Goal: Communication & Community: Answer question/provide support

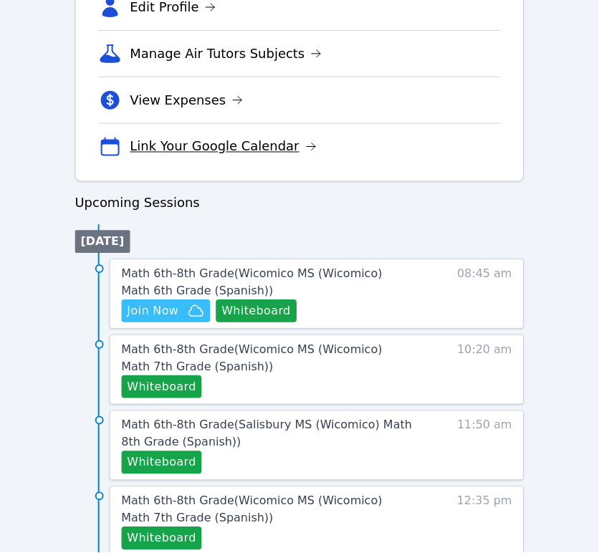
scroll to position [636, 0]
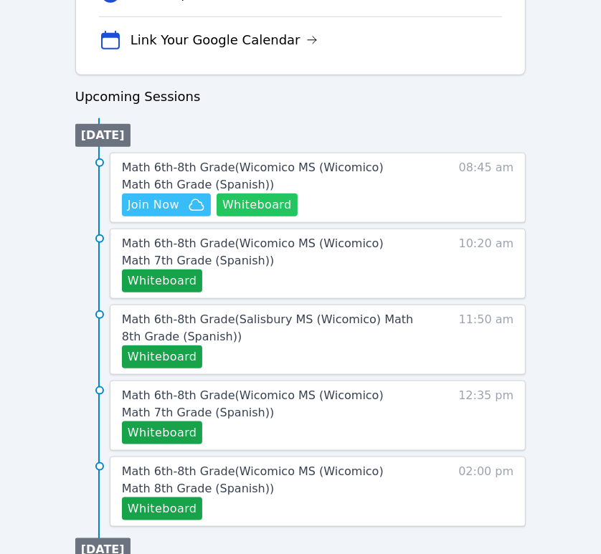
click at [269, 197] on button "Whiteboard" at bounding box center [256, 205] width 81 height 23
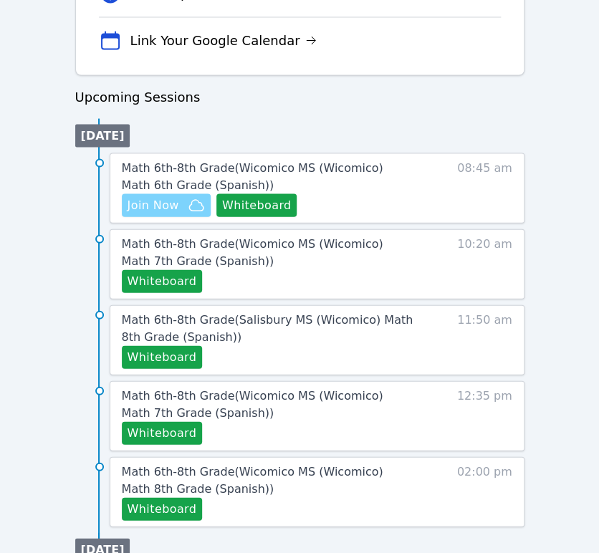
click at [190, 209] on icon "button" at bounding box center [196, 204] width 14 height 11
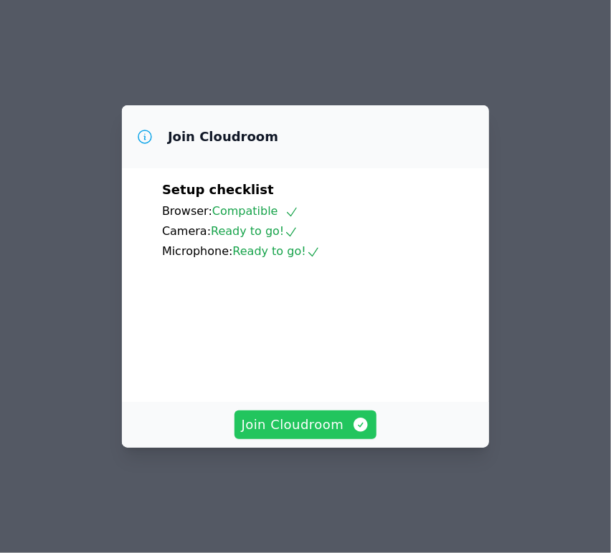
click at [354, 432] on icon "button" at bounding box center [361, 425] width 14 height 14
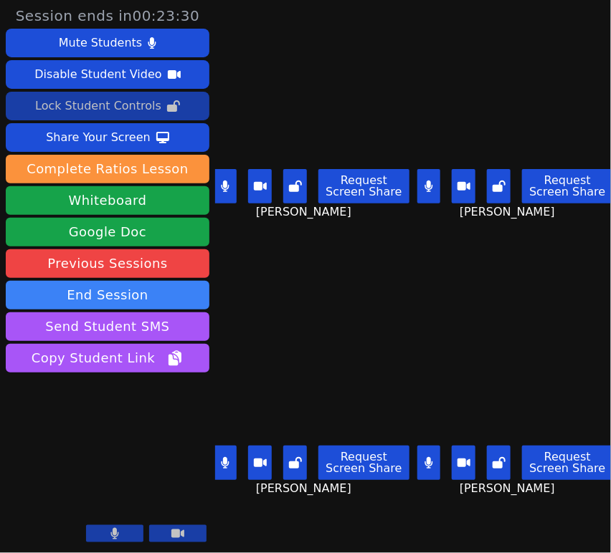
click at [158, 104] on button "Lock Student Controls" at bounding box center [108, 106] width 204 height 29
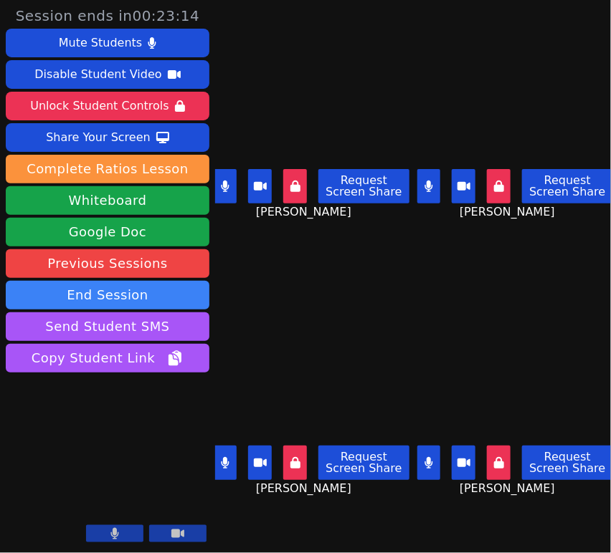
click at [234, 180] on button at bounding box center [226, 186] width 24 height 34
click at [222, 459] on button at bounding box center [226, 463] width 24 height 34
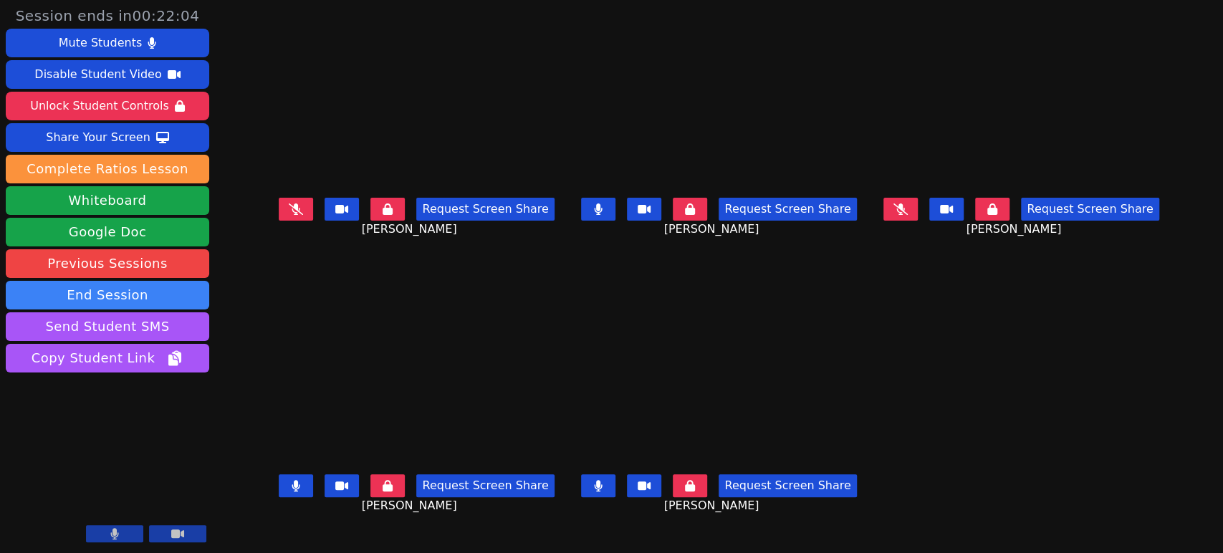
click at [279, 496] on button at bounding box center [296, 485] width 34 height 23
click at [593, 217] on button at bounding box center [598, 209] width 34 height 23
click at [598, 489] on icon at bounding box center [598, 485] width 9 height 11
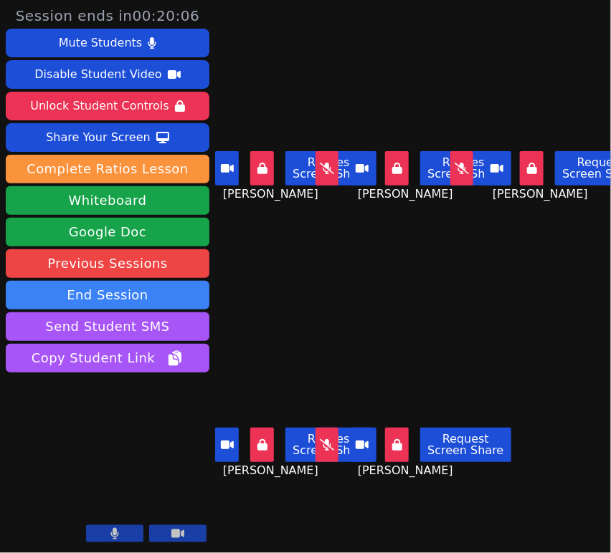
click at [320, 439] on icon at bounding box center [327, 444] width 14 height 11
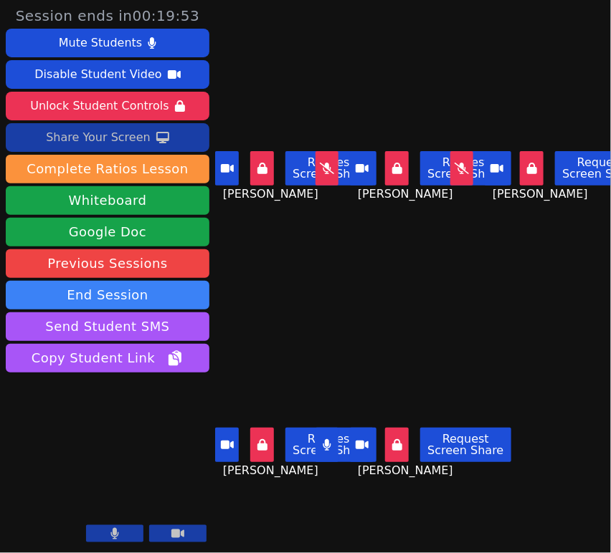
click at [131, 136] on div "Share Your Screen" at bounding box center [98, 137] width 105 height 23
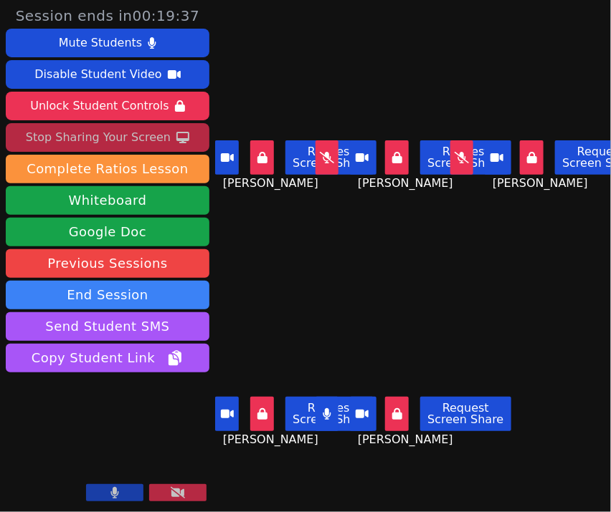
click at [325, 411] on button at bounding box center [327, 414] width 24 height 34
click at [323, 156] on icon at bounding box center [327, 157] width 14 height 11
click at [325, 152] on icon at bounding box center [327, 157] width 9 height 11
click at [328, 409] on icon at bounding box center [327, 414] width 14 height 11
click at [323, 409] on icon at bounding box center [327, 414] width 8 height 11
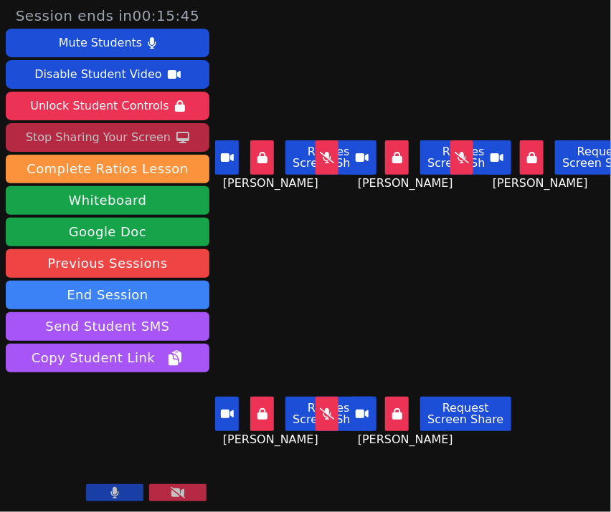
click at [106, 140] on div "Stop Sharing Your Screen" at bounding box center [98, 137] width 145 height 23
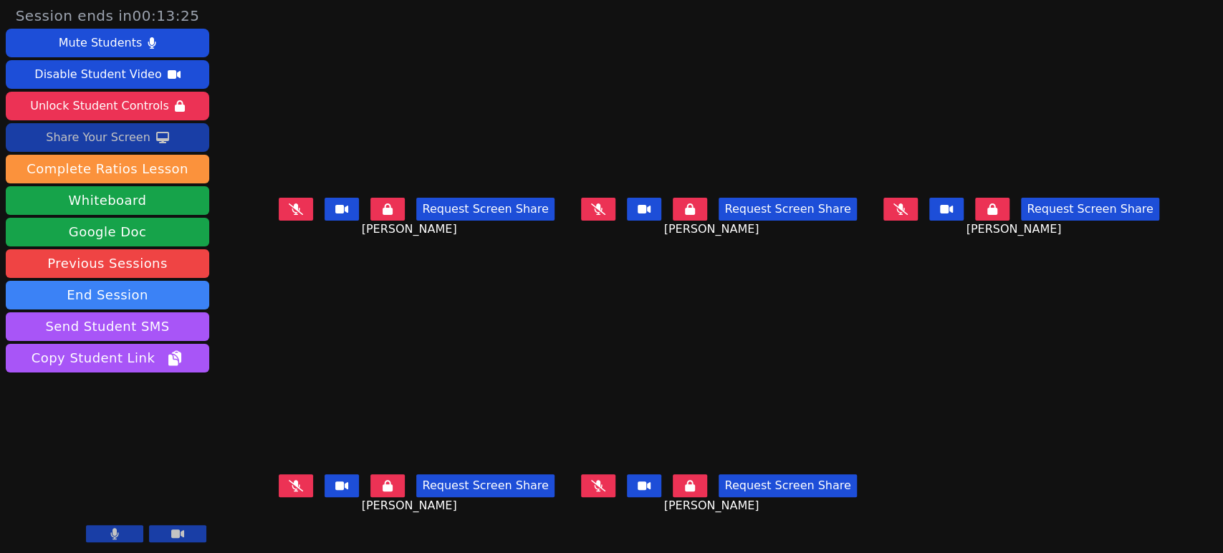
click at [289, 215] on icon at bounding box center [296, 209] width 14 height 11
click at [592, 211] on button at bounding box center [598, 209] width 34 height 23
click at [610, 214] on icon at bounding box center [901, 209] width 14 height 11
click at [604, 490] on icon at bounding box center [598, 485] width 14 height 11
click at [289, 485] on icon at bounding box center [296, 485] width 14 height 11
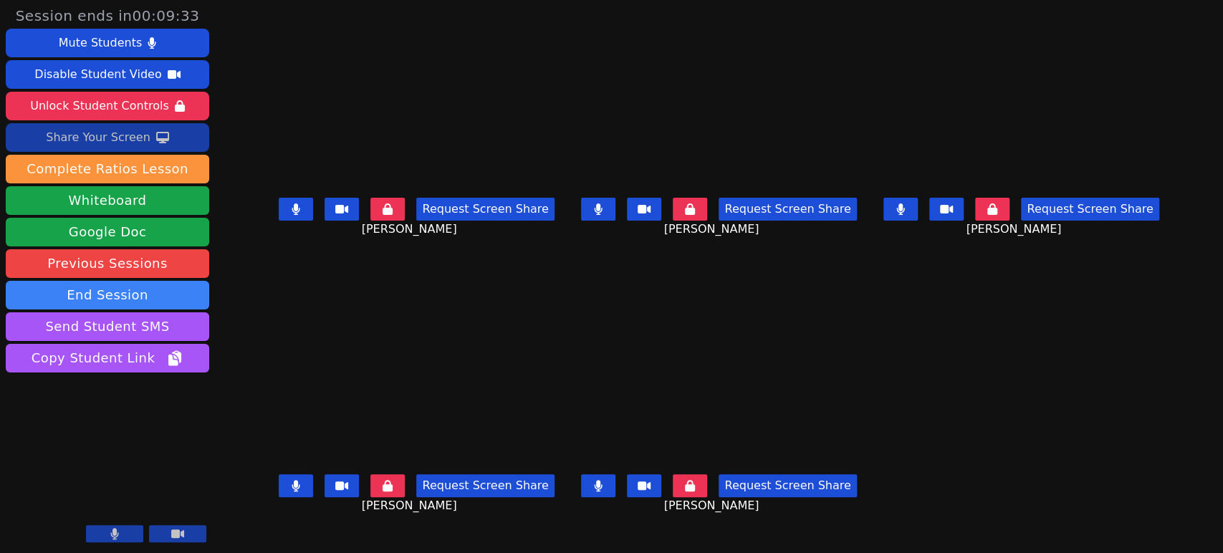
click at [610, 215] on icon at bounding box center [901, 209] width 8 height 11
click at [610, 215] on icon at bounding box center [901, 209] width 14 height 11
click at [598, 215] on icon at bounding box center [598, 209] width 9 height 11
click at [598, 215] on icon at bounding box center [598, 209] width 14 height 11
click at [599, 486] on icon at bounding box center [599, 485] width 8 height 11
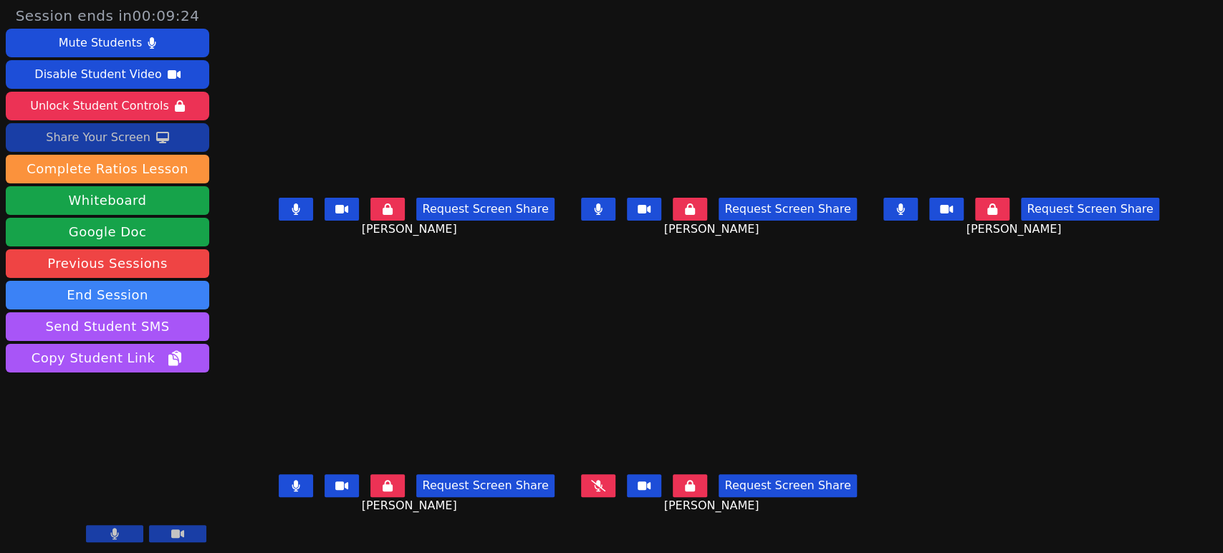
click at [599, 486] on icon at bounding box center [598, 485] width 14 height 11
click at [279, 215] on button at bounding box center [296, 209] width 34 height 23
click at [279, 490] on button at bounding box center [296, 485] width 34 height 23
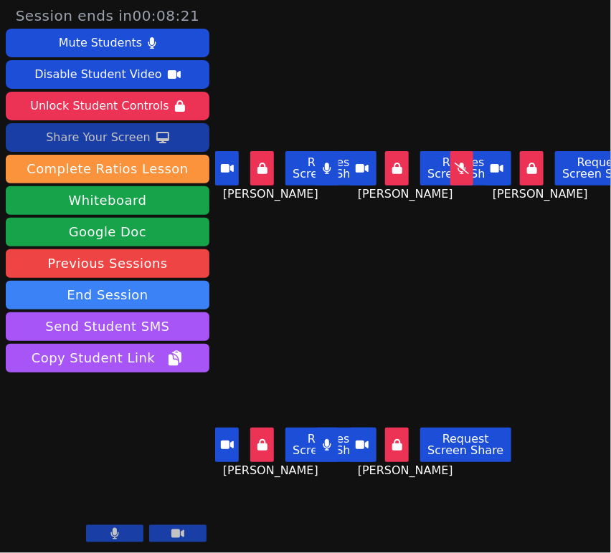
click at [356, 32] on div "[PERSON_NAME] Request Screen Share [PERSON_NAME]" at bounding box center [413, 138] width 126 height 277
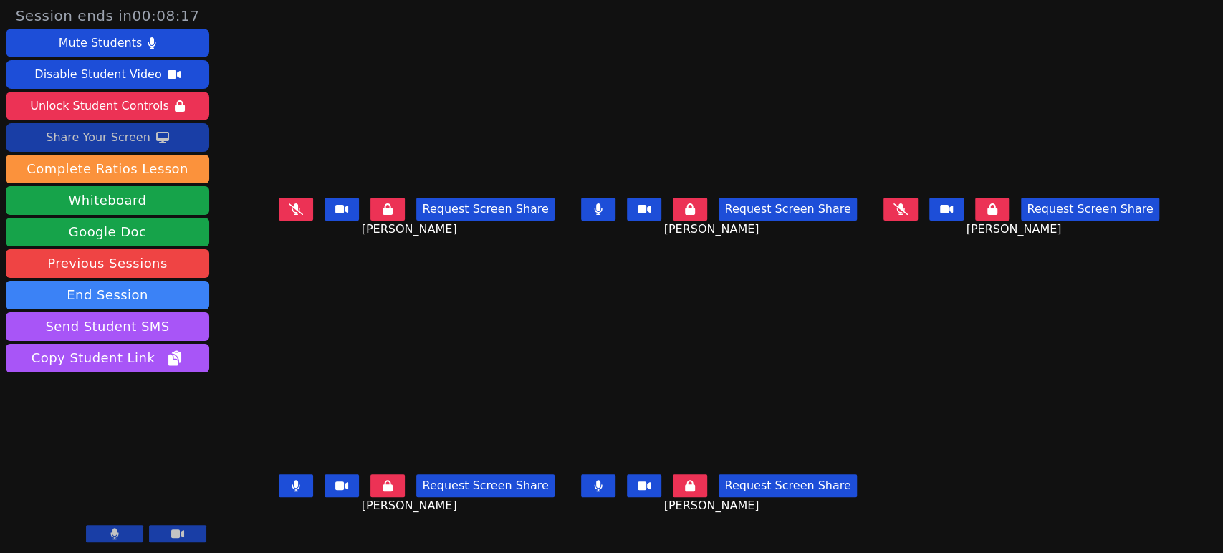
click at [289, 209] on icon at bounding box center [296, 209] width 14 height 11
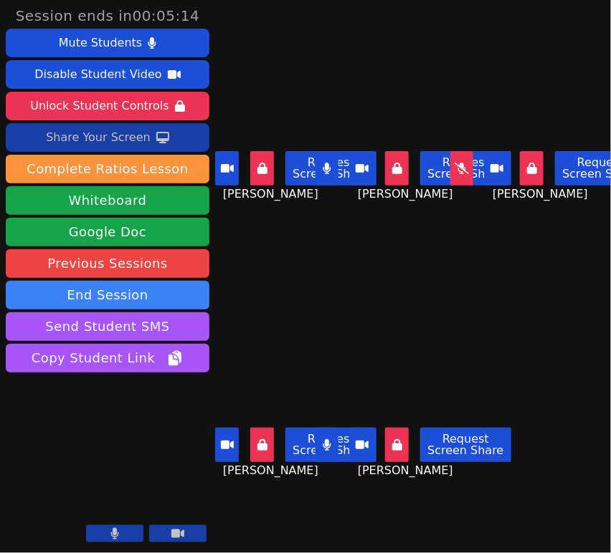
click at [454, 163] on icon at bounding box center [461, 168] width 14 height 11
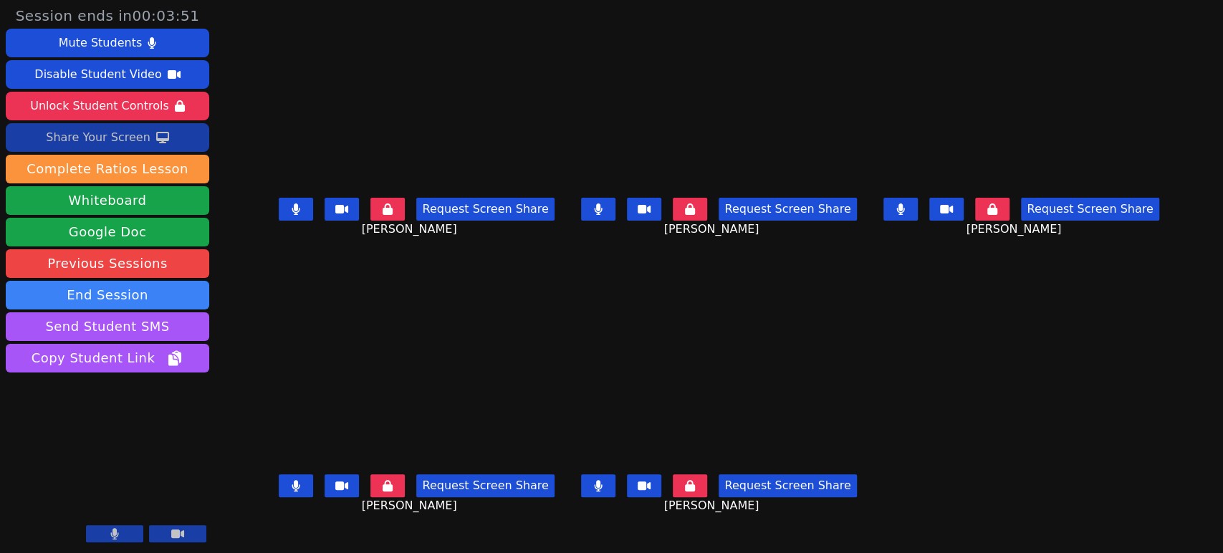
click at [610, 206] on button at bounding box center [901, 209] width 34 height 23
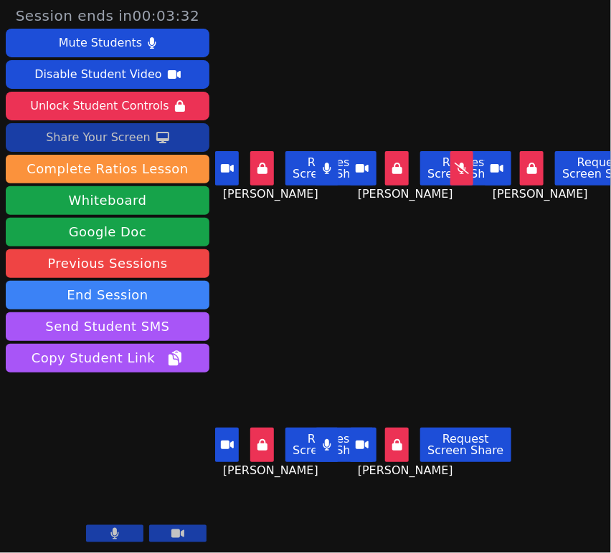
click at [326, 166] on icon at bounding box center [327, 168] width 8 height 11
click at [327, 439] on icon at bounding box center [327, 444] width 9 height 11
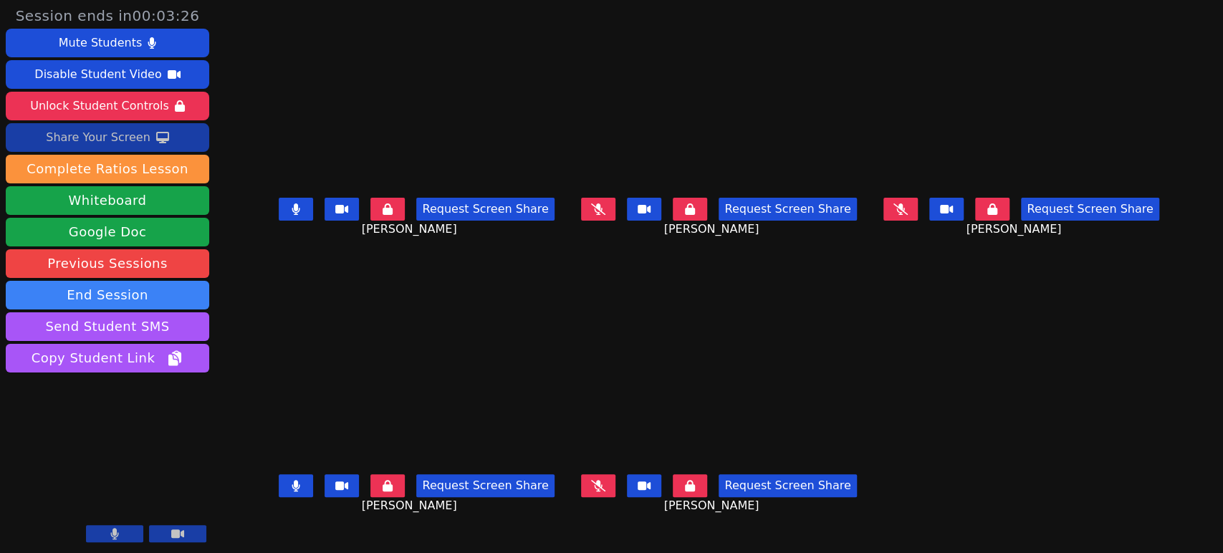
click at [279, 221] on button at bounding box center [296, 209] width 34 height 23
click at [591, 216] on button at bounding box center [598, 209] width 34 height 23
click at [606, 490] on icon at bounding box center [598, 485] width 14 height 11
click at [610, 213] on button at bounding box center [901, 209] width 34 height 23
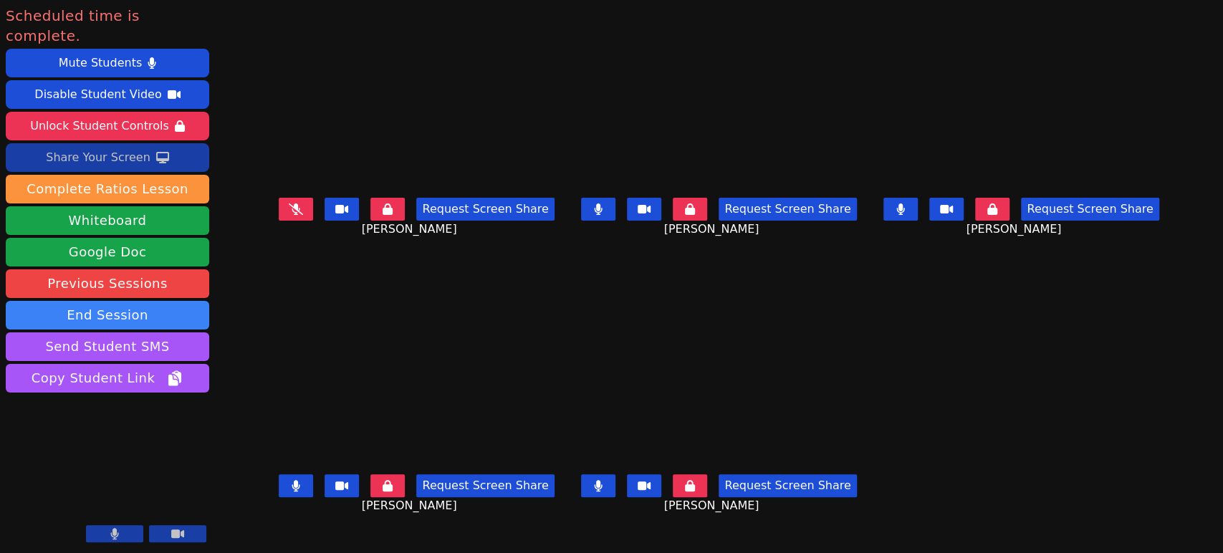
click at [279, 212] on button at bounding box center [296, 209] width 34 height 23
